Goal: Entertainment & Leisure: Consume media (video, audio)

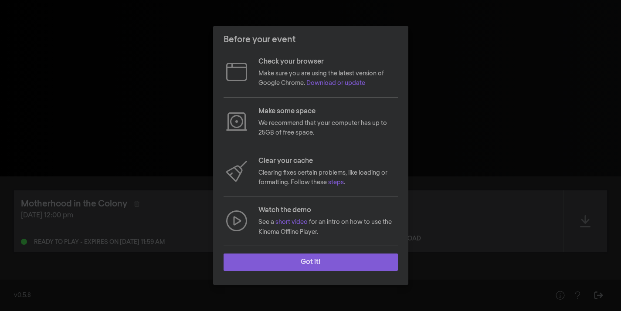
click at [327, 264] on button "Got it!" at bounding box center [310, 261] width 174 height 17
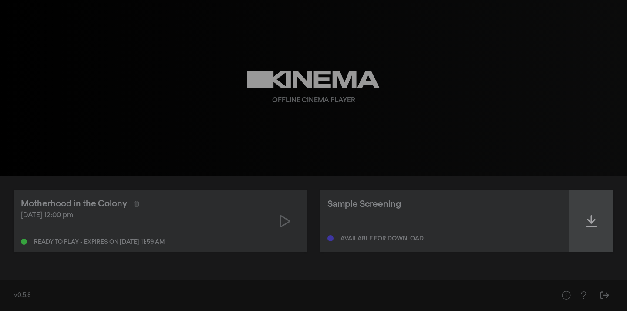
click at [593, 218] on icon at bounding box center [591, 221] width 10 height 14
click at [591, 222] on icon at bounding box center [591, 221] width 10 height 14
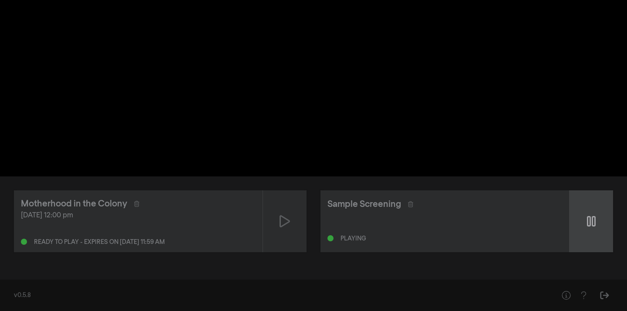
click at [591, 229] on div at bounding box center [592, 221] width 44 height 62
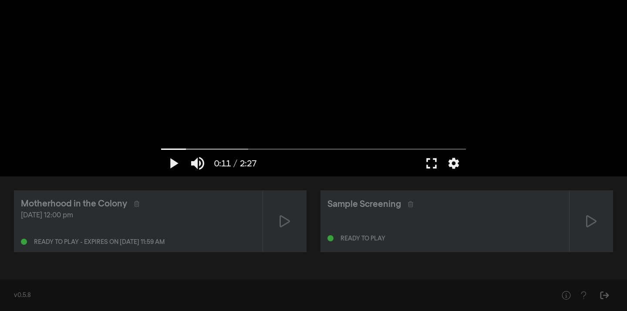
click at [431, 163] on button "fullscreen" at bounding box center [431, 163] width 24 height 26
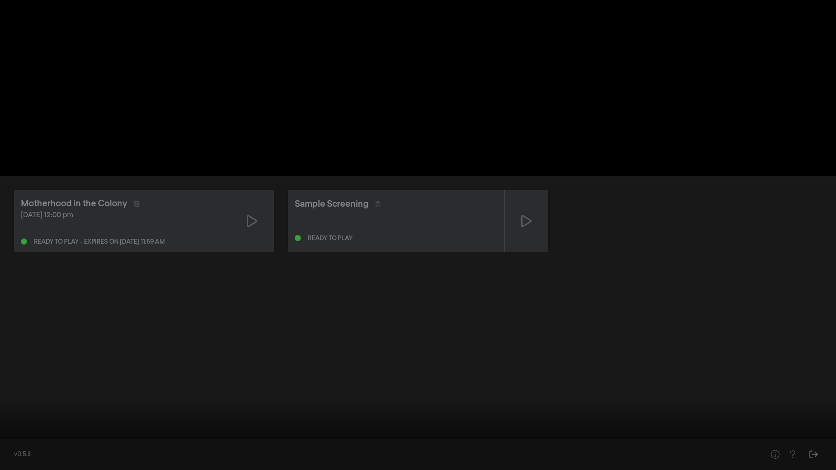
click at [11, 311] on button "play_arrow" at bounding box center [16, 457] width 24 height 26
click at [12, 311] on button "pause" at bounding box center [16, 457] width 24 height 26
click at [19, 311] on button "play_arrow" at bounding box center [16, 457] width 24 height 26
click at [18, 311] on button "pause" at bounding box center [16, 457] width 24 height 26
click at [18, 311] on button "play_arrow" at bounding box center [16, 457] width 24 height 26
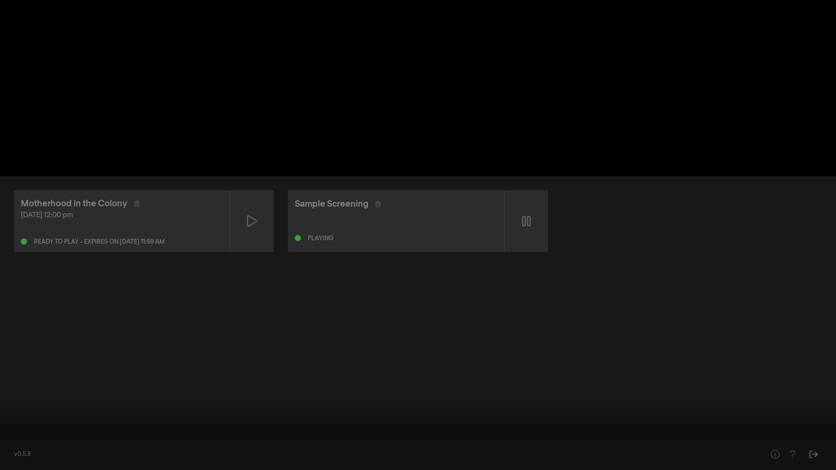
click at [19, 311] on button "pause" at bounding box center [16, 457] width 24 height 26
click at [19, 311] on button "play_arrow" at bounding box center [16, 457] width 24 height 26
click at [16, 311] on button "pause" at bounding box center [16, 457] width 24 height 26
click at [23, 311] on button "play_arrow" at bounding box center [16, 457] width 24 height 26
click at [17, 311] on button "pause" at bounding box center [16, 457] width 24 height 26
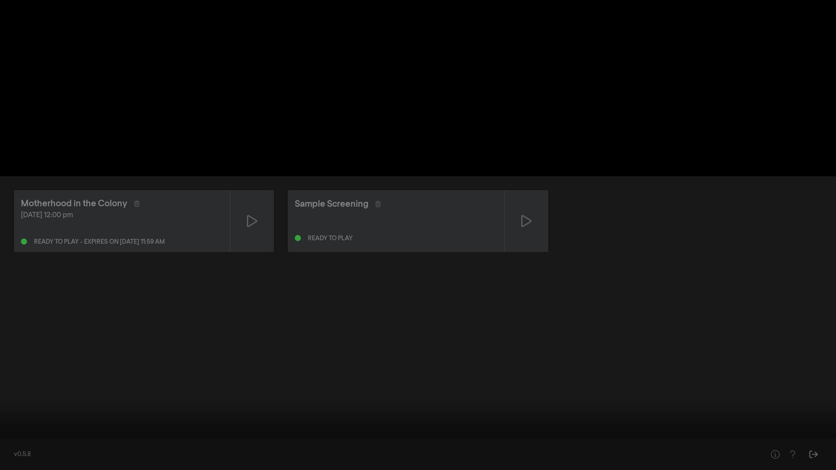
click at [17, 311] on button "play_arrow" at bounding box center [16, 457] width 24 height 26
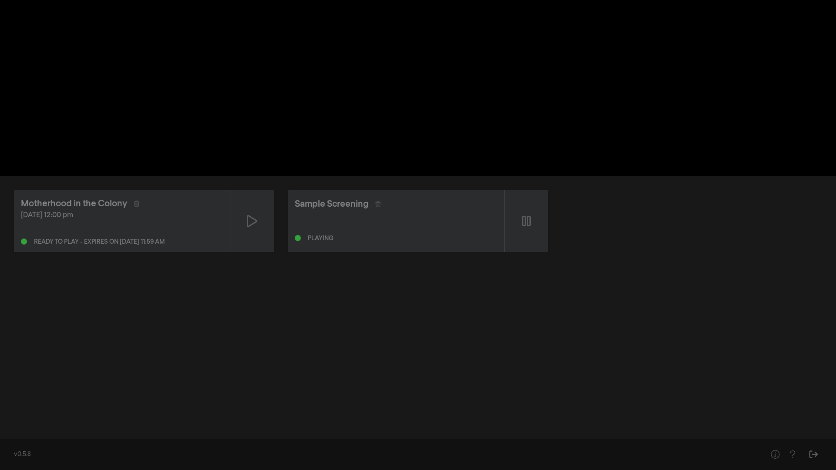
click at [17, 311] on button "pause" at bounding box center [16, 457] width 24 height 26
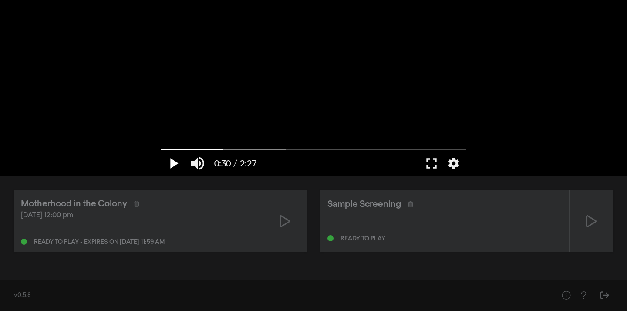
click at [170, 164] on button "play_arrow" at bounding box center [173, 163] width 24 height 26
click at [170, 164] on button "pause" at bounding box center [173, 163] width 24 height 26
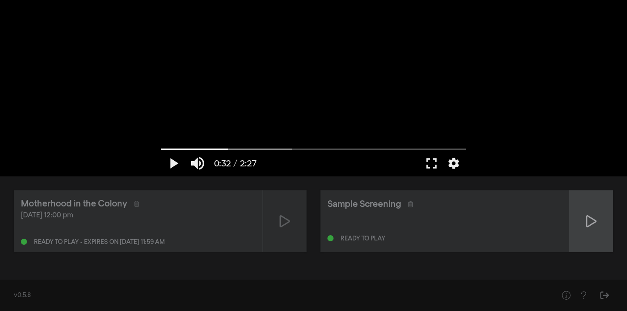
click at [590, 220] on icon at bounding box center [591, 221] width 10 height 14
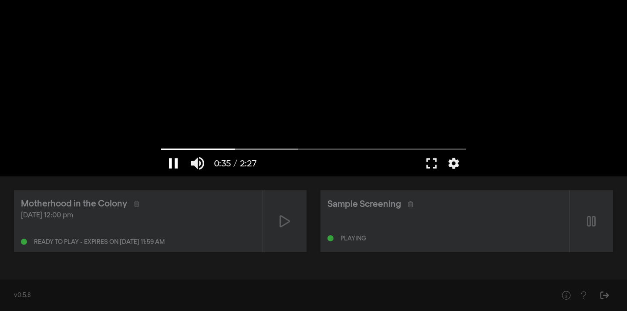
click at [177, 165] on button "pause" at bounding box center [173, 163] width 24 height 26
click at [173, 165] on button "play_arrow" at bounding box center [173, 163] width 24 height 26
click at [173, 165] on button "pause" at bounding box center [173, 163] width 24 height 26
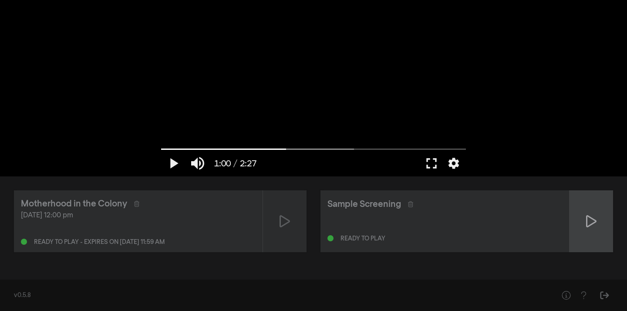
click at [589, 226] on icon at bounding box center [591, 221] width 10 height 12
click at [591, 219] on icon at bounding box center [591, 221] width 10 height 14
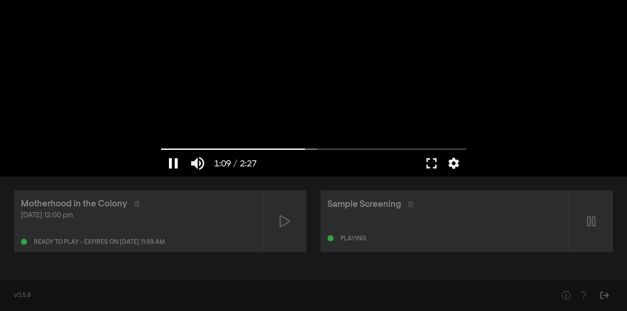
click at [172, 165] on button "pause" at bounding box center [173, 163] width 24 height 26
click at [192, 230] on div "[DATE] 12:00 pm Ready to play - expires on [DATE] 11:59 am" at bounding box center [138, 227] width 235 height 35
click at [499, 255] on div "Motherhood in the Colony [DATE] 12:00 pm Ready to play - expires on [DATE] 11:5…" at bounding box center [313, 224] width 627 height 97
click at [172, 148] on input "Seek" at bounding box center [313, 148] width 305 height 5
click at [174, 168] on button "play_arrow" at bounding box center [173, 163] width 24 height 26
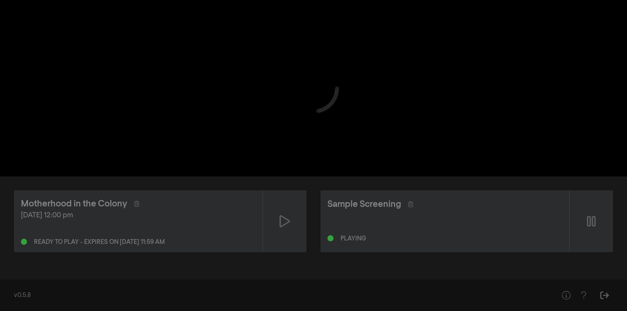
click at [174, 168] on button "pause" at bounding box center [173, 163] width 24 height 26
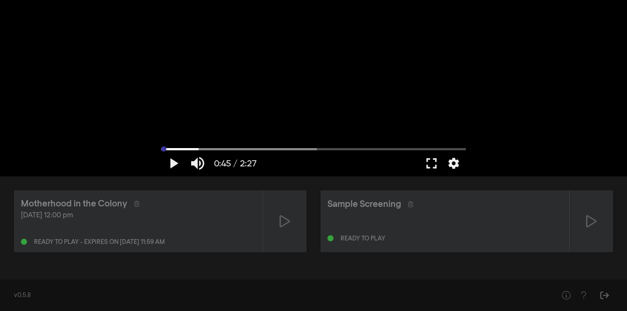
click at [163, 149] on input "Seek" at bounding box center [313, 148] width 305 height 5
click at [174, 162] on button "play_arrow" at bounding box center [173, 163] width 24 height 26
click at [176, 165] on button "pause" at bounding box center [173, 163] width 24 height 26
click at [220, 218] on div "[DATE] 12:00 pm" at bounding box center [138, 215] width 235 height 10
click at [224, 236] on div "Ready to play - expires on [DATE] 11:59 am" at bounding box center [138, 240] width 235 height 10
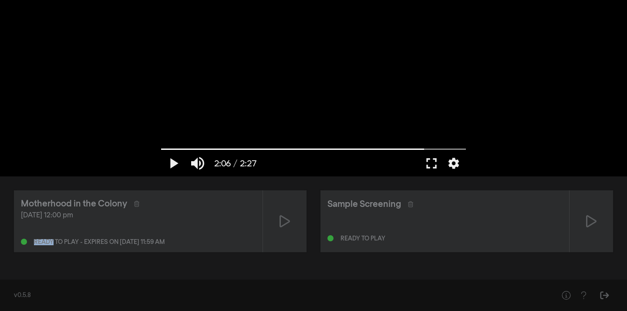
click at [224, 236] on div "Ready to play - expires on [DATE] 11:59 am" at bounding box center [138, 240] width 235 height 10
click at [224, 232] on div "[DATE] 12:00 pm Ready to play - expires on [DATE] 11:59 am" at bounding box center [138, 227] width 235 height 35
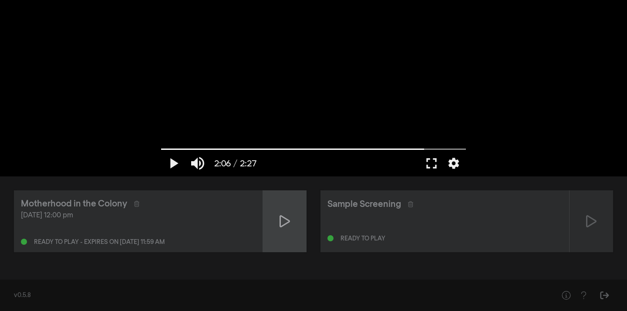
click at [280, 242] on div at bounding box center [285, 221] width 44 height 62
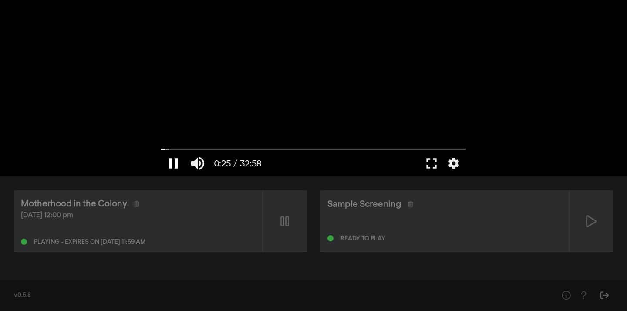
click at [174, 164] on button "pause" at bounding box center [173, 163] width 24 height 26
drag, startPoint x: 164, startPoint y: 149, endPoint x: 155, endPoint y: 152, distance: 9.2
click at [161, 152] on input "Seek" at bounding box center [313, 148] width 305 height 5
click at [171, 167] on button "play_arrow" at bounding box center [173, 163] width 24 height 26
click at [171, 167] on button "pause" at bounding box center [173, 163] width 24 height 26
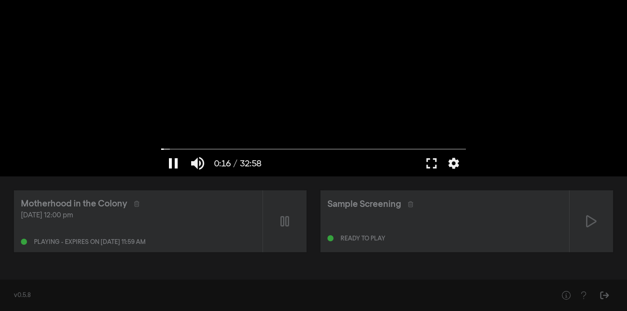
type input "17.418304"
